Goal: Task Accomplishment & Management: Manage account settings

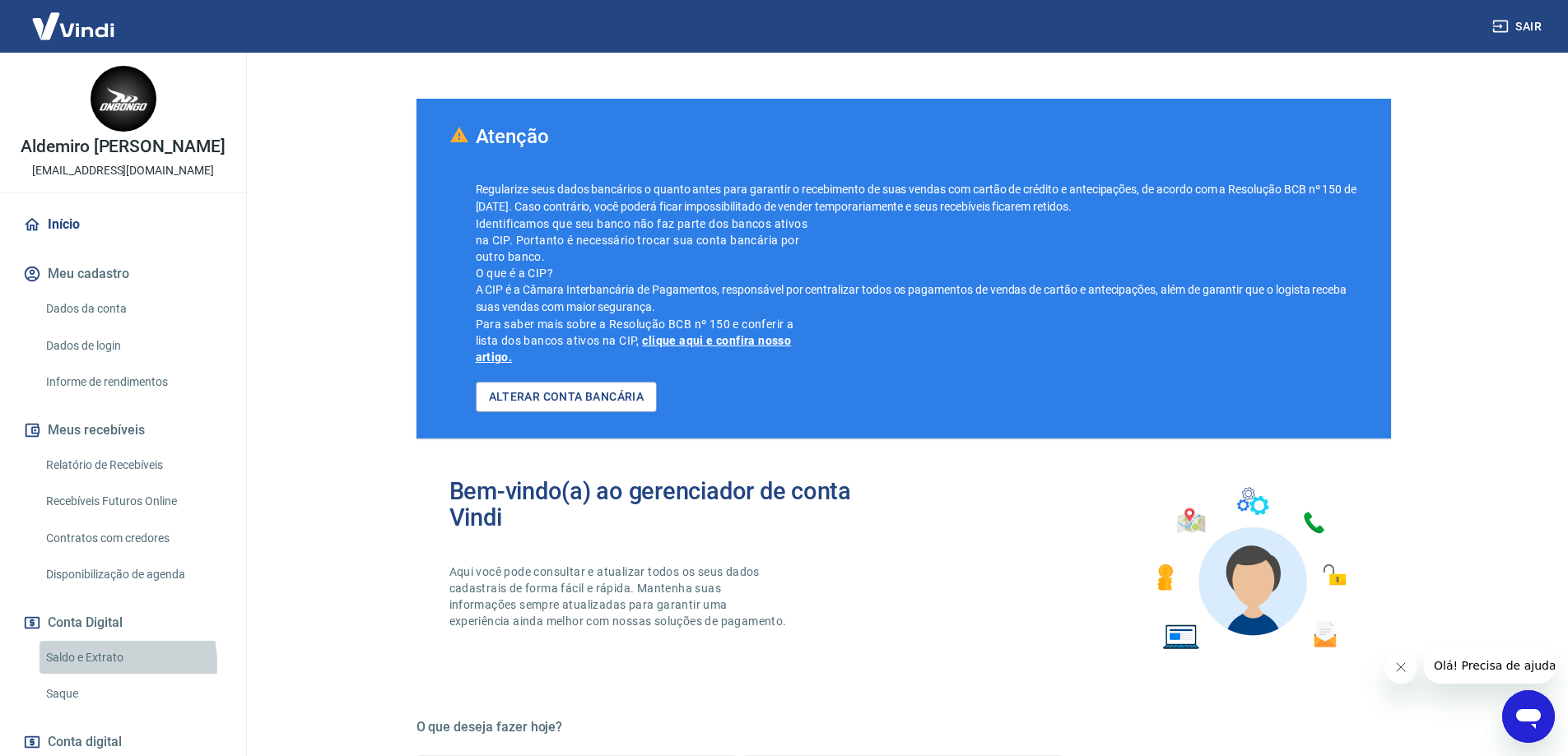
click at [96, 663] on link "Saldo e Extrato" at bounding box center [132, 657] width 187 height 34
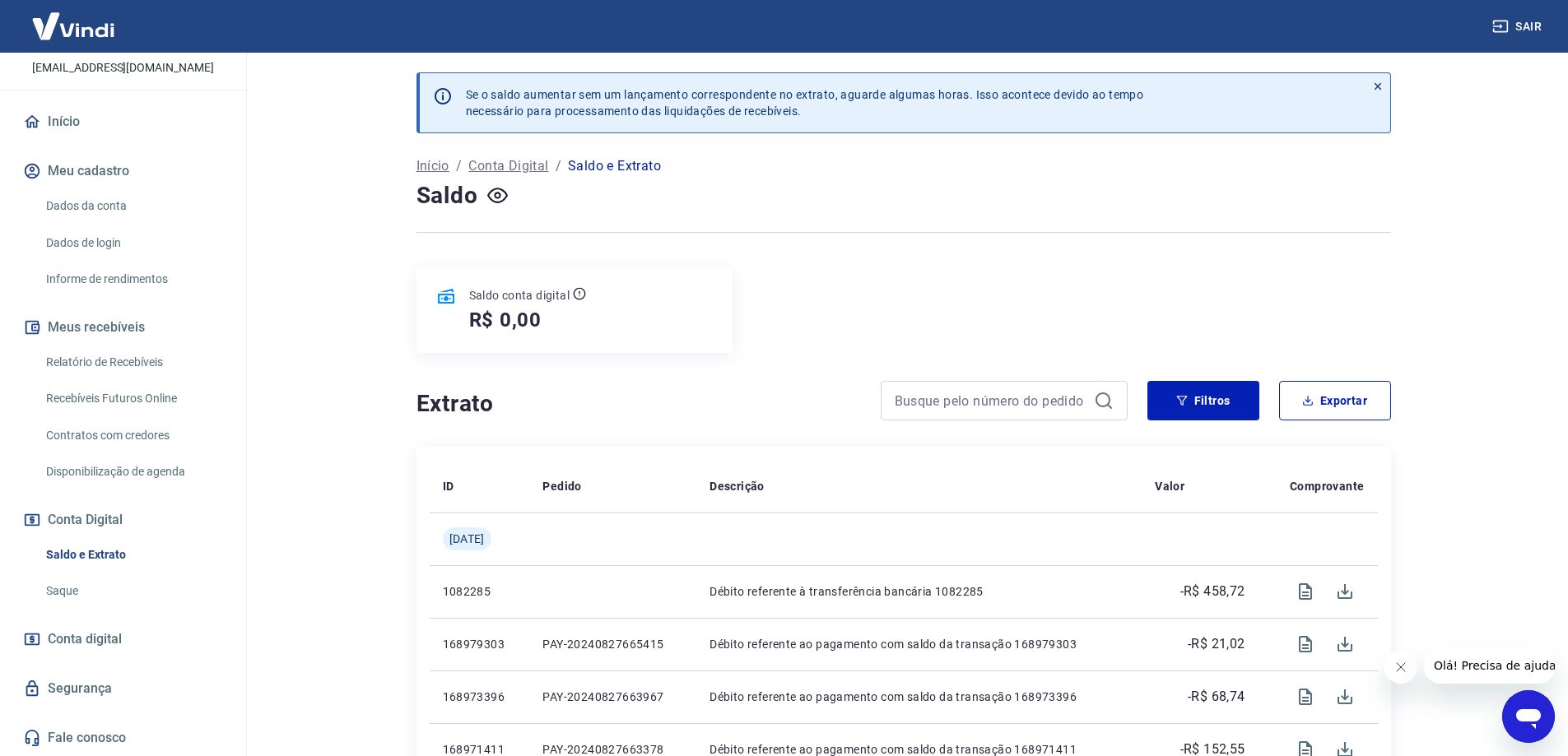
drag, startPoint x: 988, startPoint y: 5, endPoint x: 129, endPoint y: 402, distance: 946.3
click at [129, 402] on link "Recebíveis Futuros Online" at bounding box center [132, 398] width 187 height 34
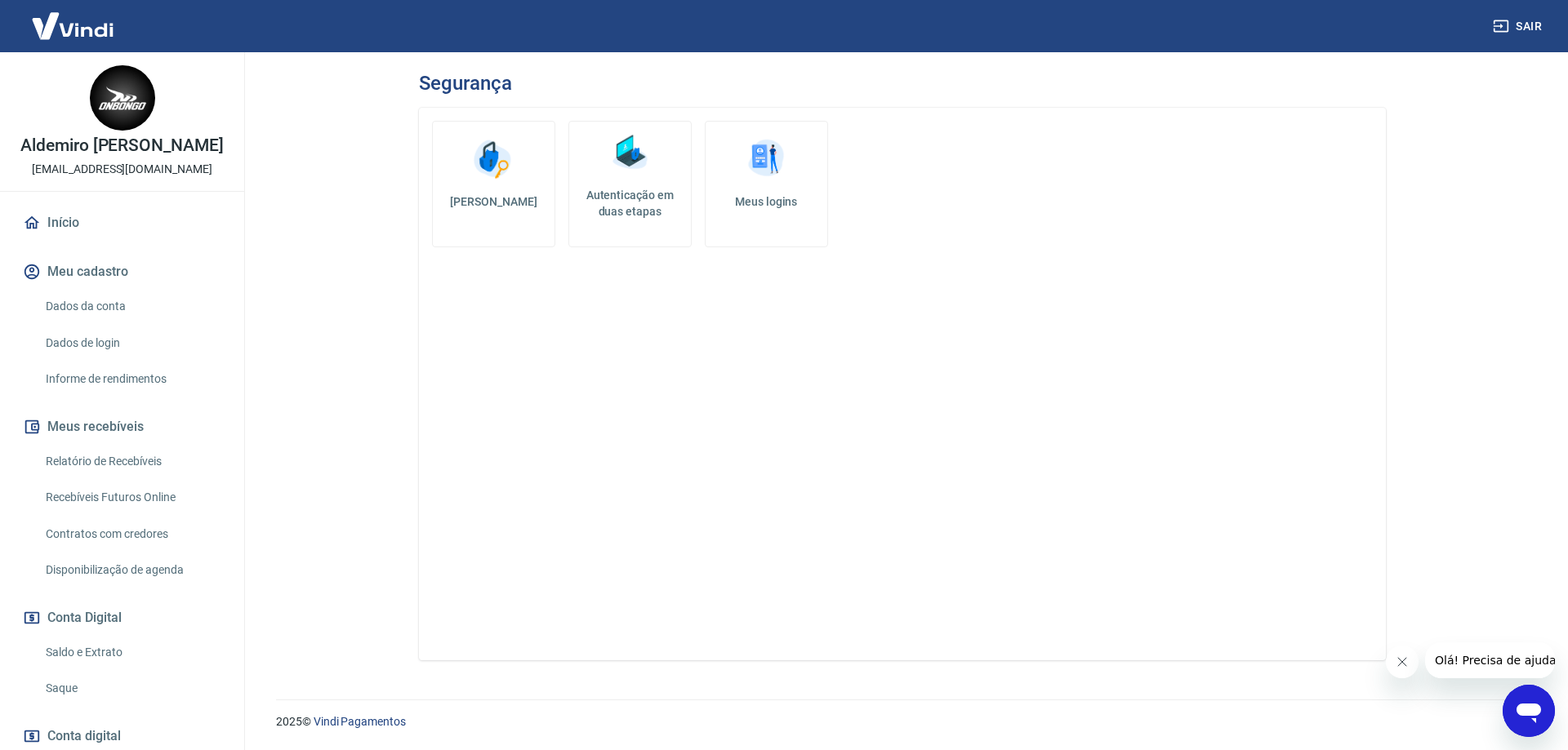
click at [646, 185] on link "Autenticação em duas etapas" at bounding box center [630, 184] width 124 height 127
